Goal: Transaction & Acquisition: Purchase product/service

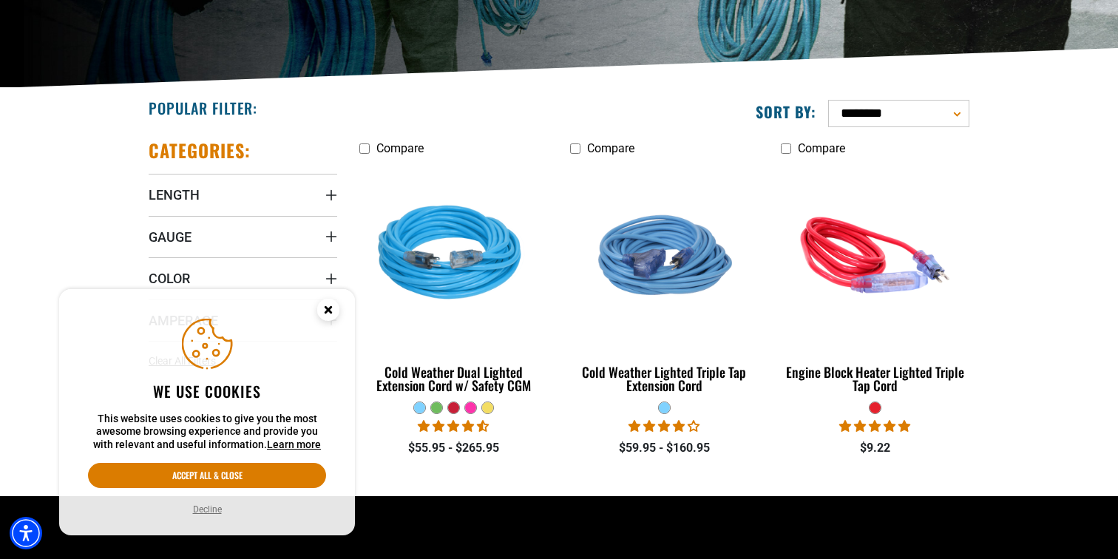
scroll to position [293, 0]
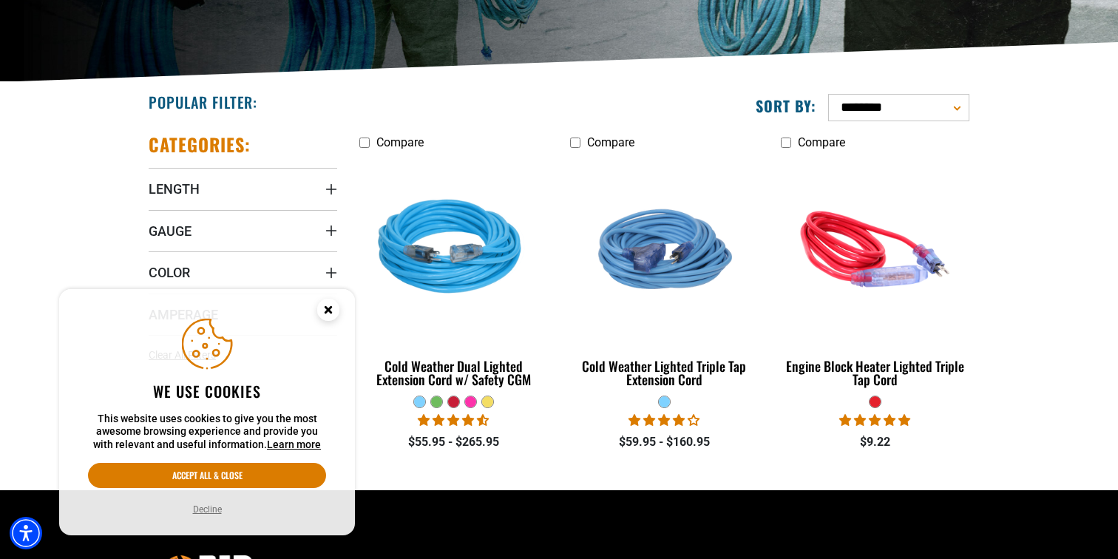
click at [328, 307] on circle "Close this option" at bounding box center [328, 310] width 22 height 22
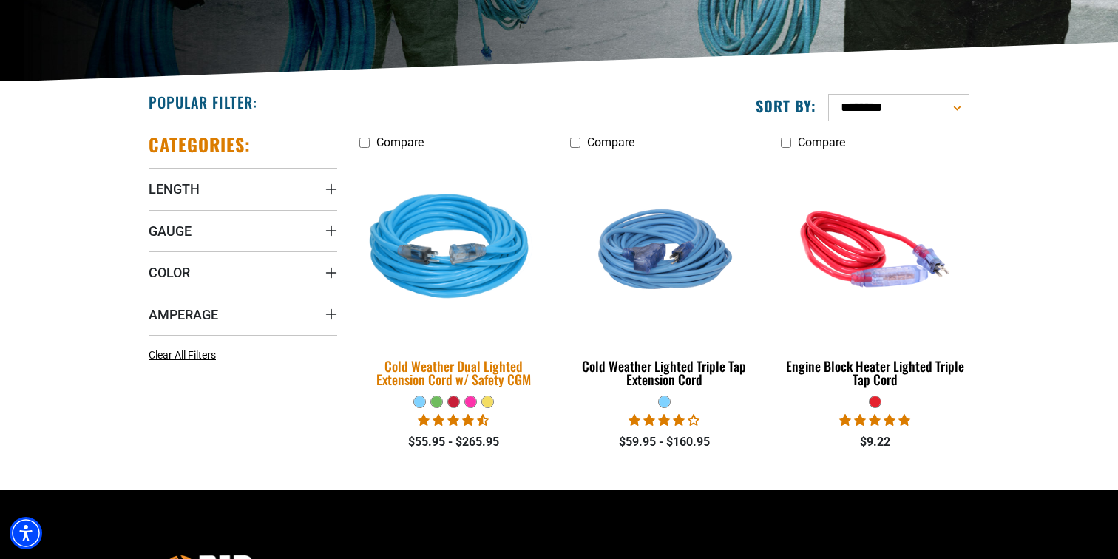
scroll to position [286, 0]
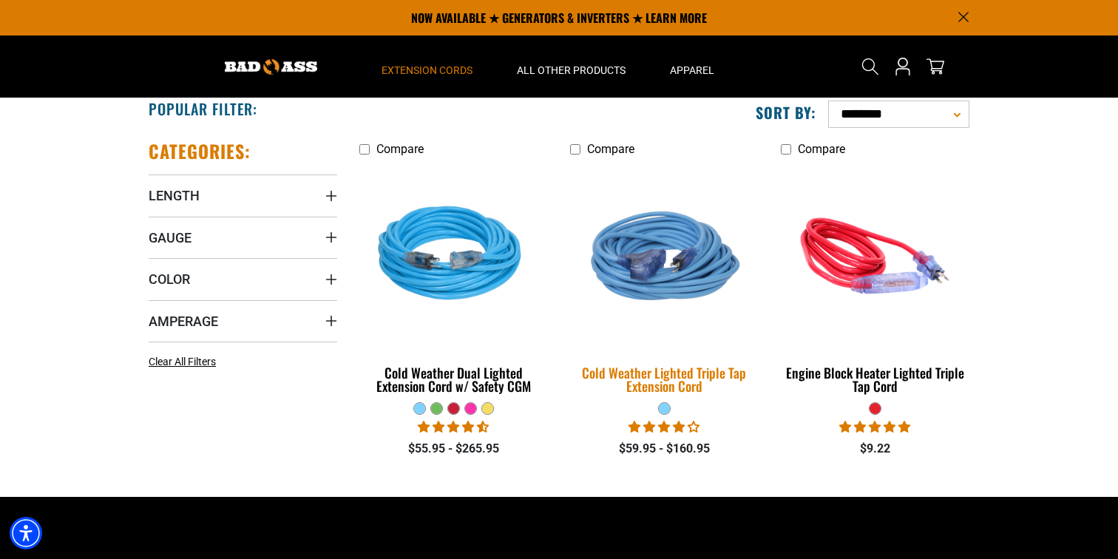
click at [663, 370] on div "Cold Weather Lighted Triple Tap Extension Cord" at bounding box center [664, 379] width 189 height 27
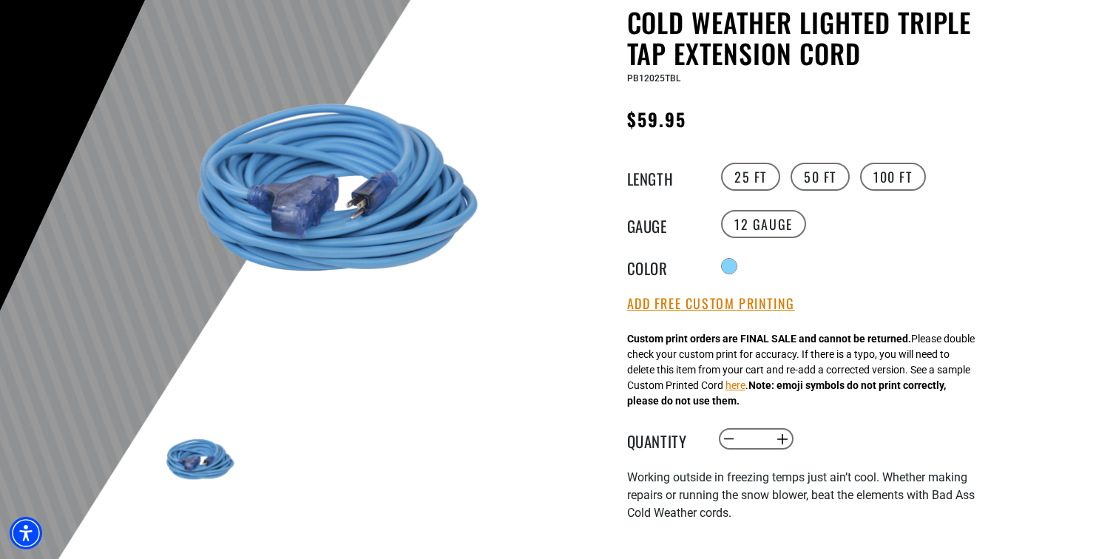
scroll to position [154, 0]
click at [705, 303] on button "Add Free Custom Printing" at bounding box center [711, 303] width 168 height 16
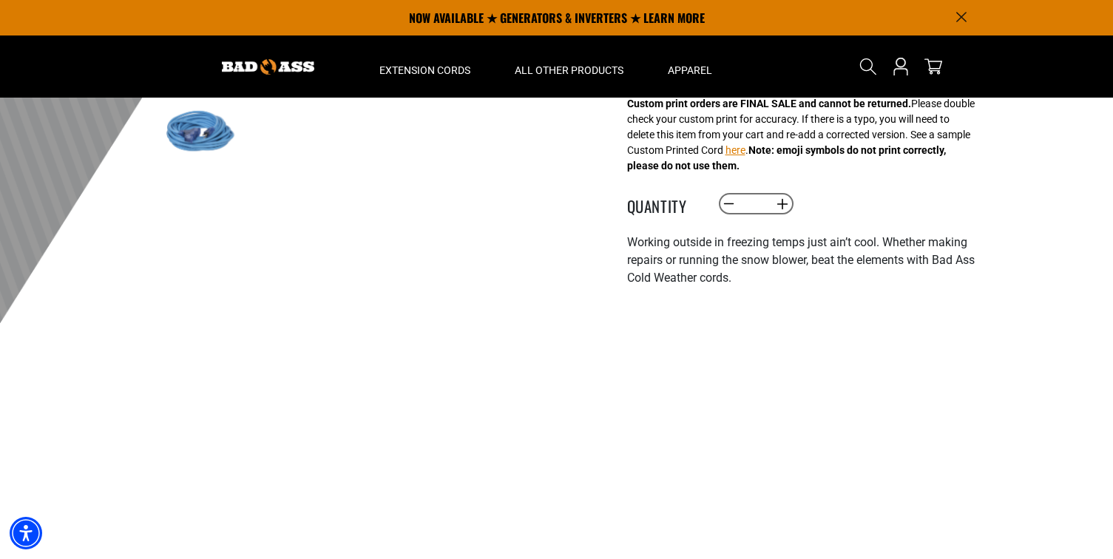
scroll to position [0, 0]
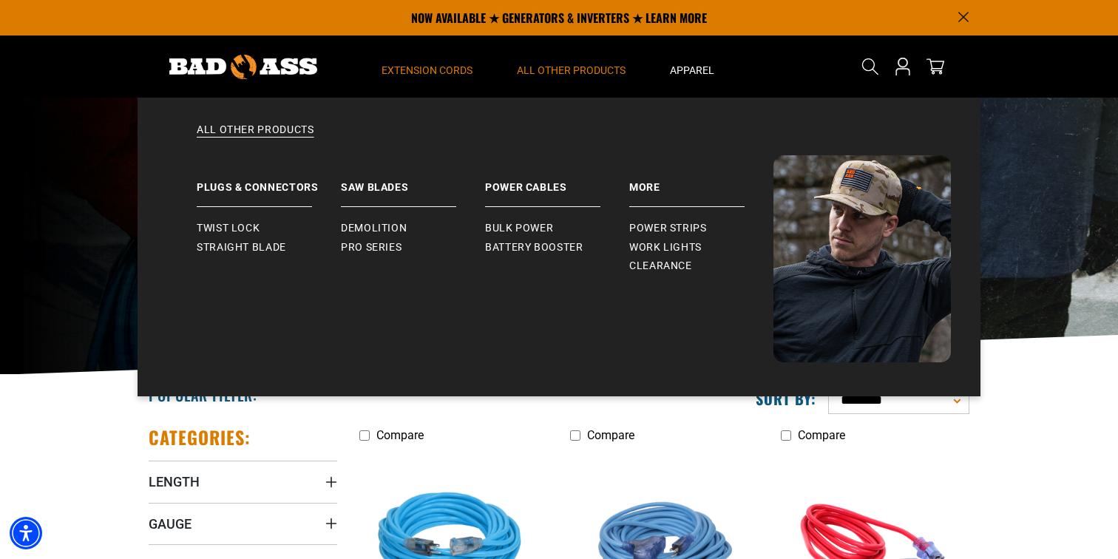
click at [562, 68] on span "All Other Products" at bounding box center [571, 70] width 109 height 13
click at [649, 226] on span "Power Strips" at bounding box center [668, 228] width 78 height 13
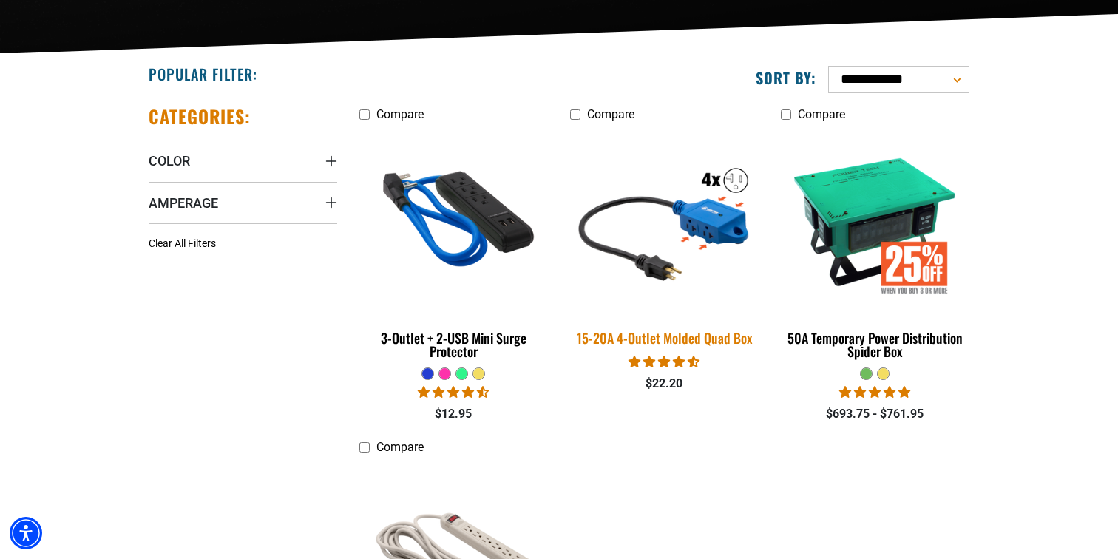
scroll to position [331, 0]
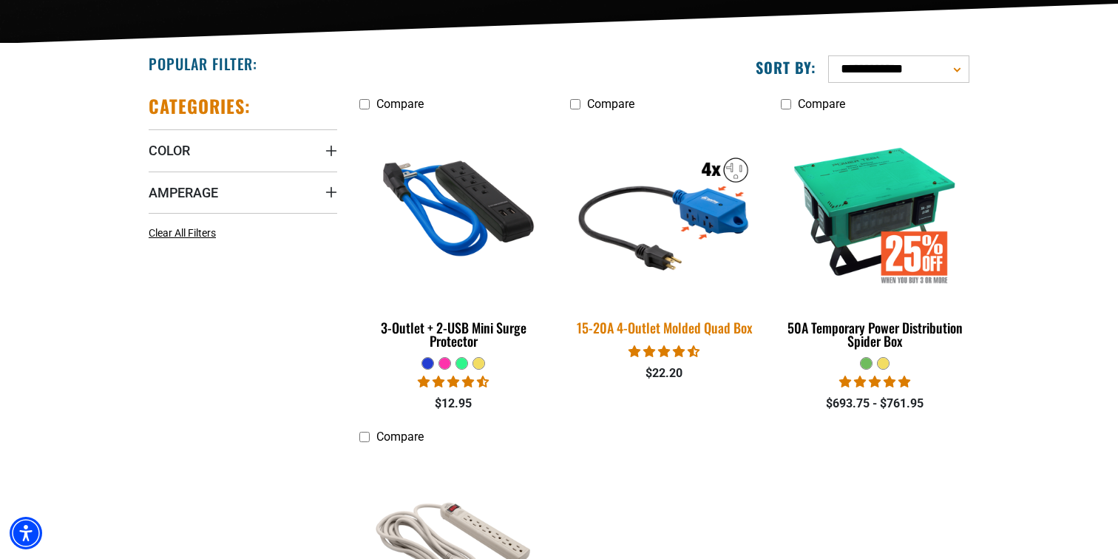
click at [681, 325] on div "15-20A 4-Outlet Molded Quad Box" at bounding box center [664, 327] width 189 height 13
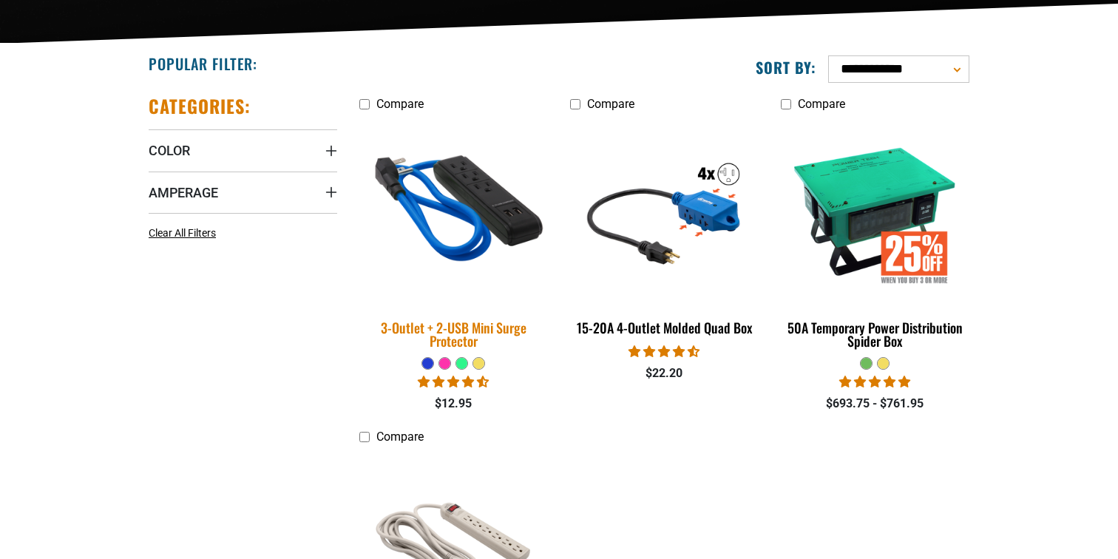
click at [471, 322] on div "3-Outlet + 2-USB Mini Surge Protector" at bounding box center [453, 334] width 189 height 27
